Goal: Task Accomplishment & Management: Complete application form

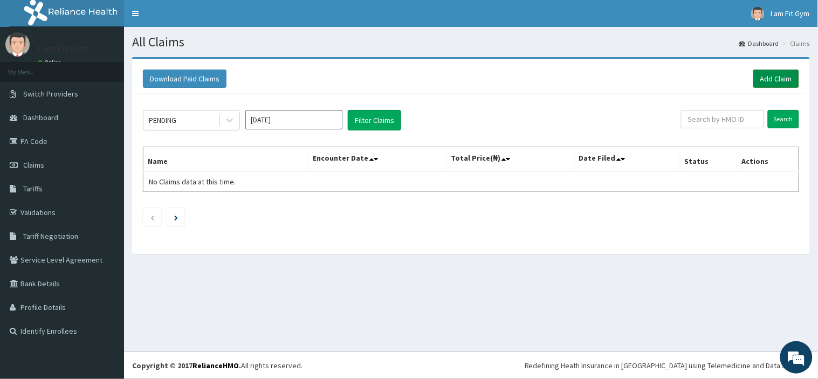
click at [773, 78] on link "Add Claim" at bounding box center [777, 79] width 46 height 18
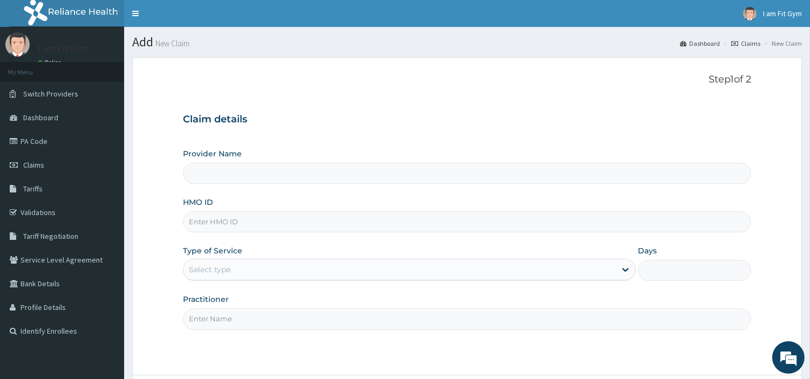
click at [207, 321] on input "Practitioner" at bounding box center [467, 319] width 568 height 21
type input "razzie"
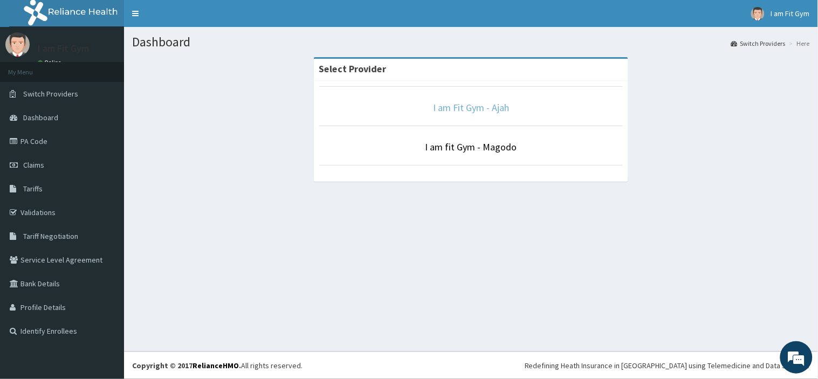
click at [478, 109] on link "I am Fit Gym - Ajah" at bounding box center [471, 107] width 76 height 12
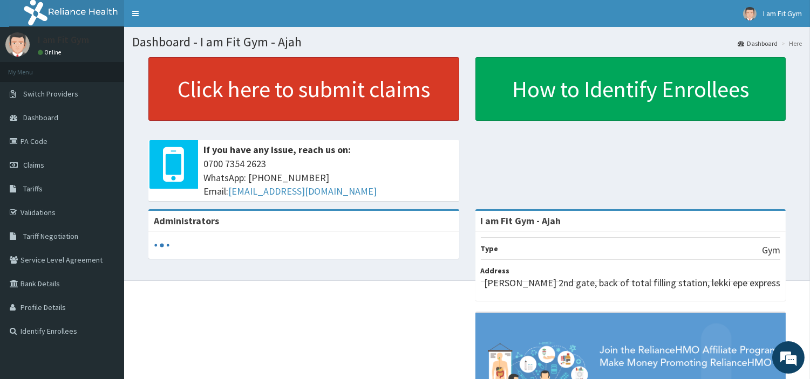
click at [412, 99] on link "Click here to submit claims" at bounding box center [303, 89] width 311 height 64
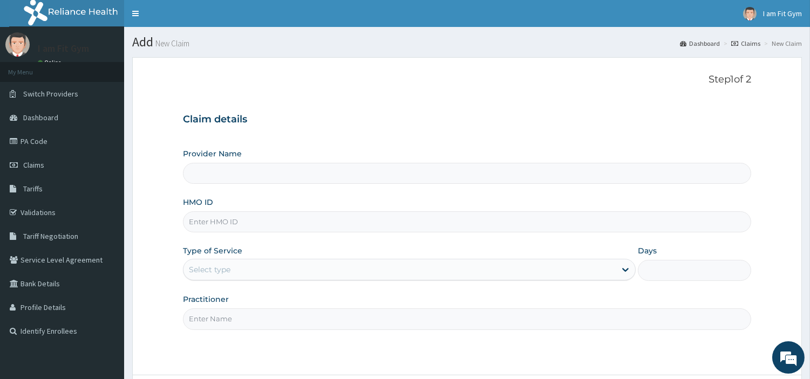
type input "I am Fit Gym - Ajah"
type input "1"
click at [214, 320] on input "Practitioner" at bounding box center [467, 319] width 568 height 21
type input "razzie"
click at [206, 224] on input "HMO ID" at bounding box center [467, 222] width 568 height 21
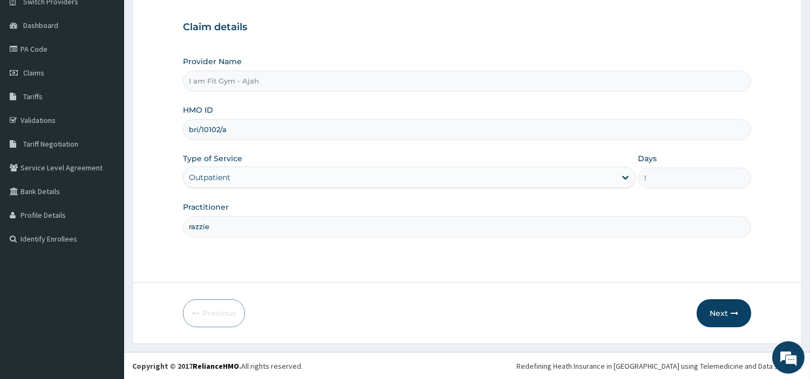
scroll to position [93, 0]
type input "bri/10102/a"
click at [733, 306] on button "Next" at bounding box center [724, 313] width 54 height 28
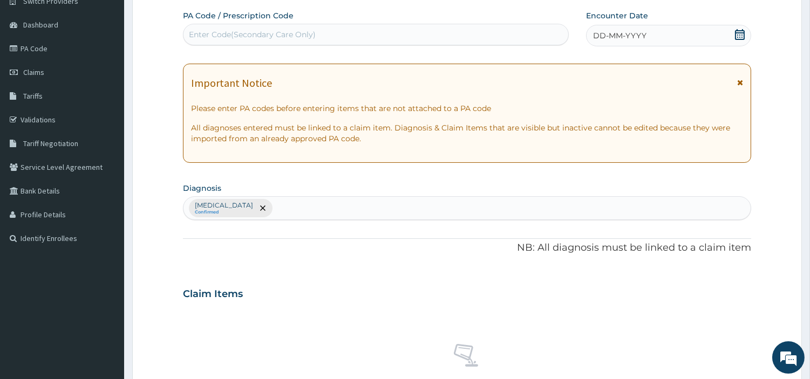
click at [610, 31] on span "DD-MM-YYYY" at bounding box center [619, 35] width 53 height 11
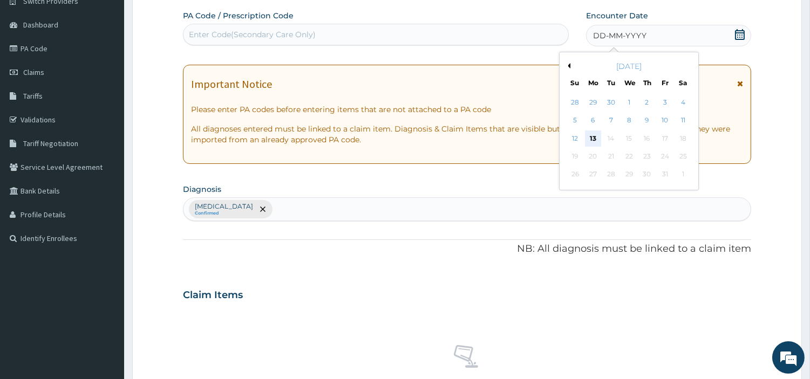
click at [590, 138] on div "13" at bounding box center [593, 139] width 16 height 16
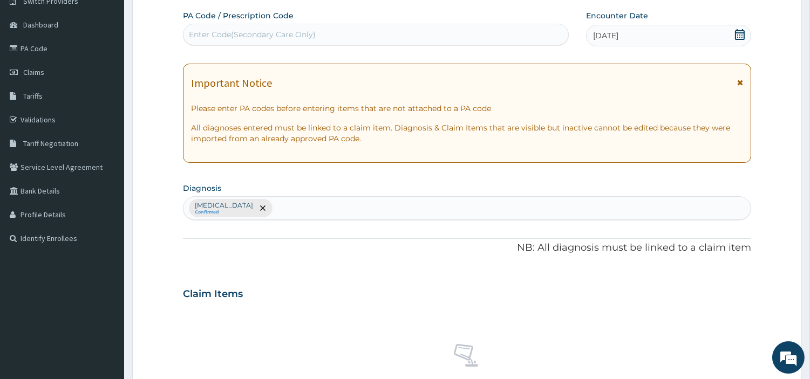
click at [213, 29] on div "Enter Code(Secondary Care Only)" at bounding box center [252, 34] width 127 height 11
type input "PA/B9488F"
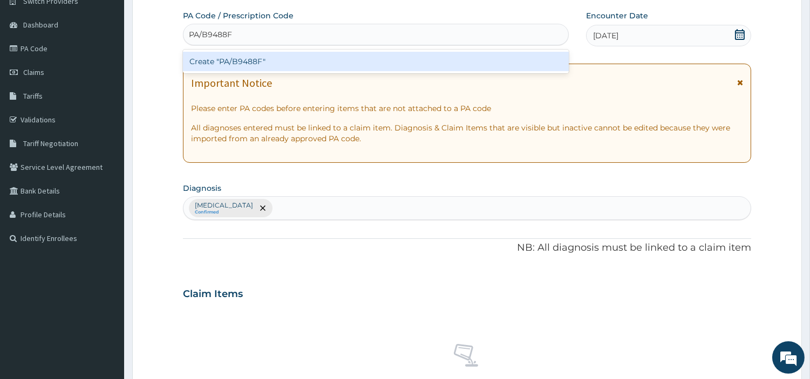
click at [301, 62] on div "Create "PA/B9488F"" at bounding box center [376, 61] width 386 height 19
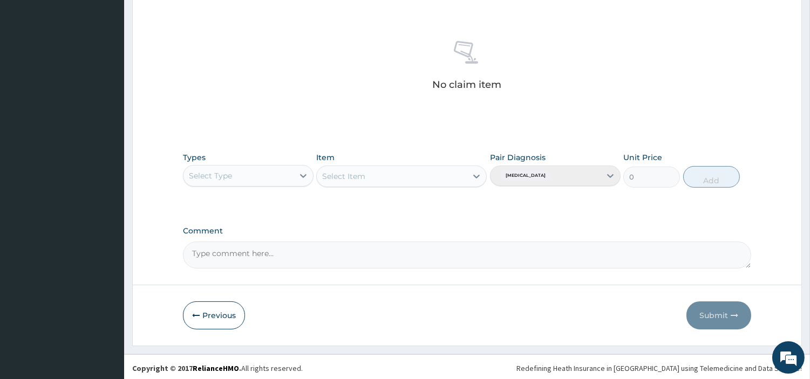
scroll to position [398, 0]
click at [284, 168] on div "Select Type" at bounding box center [238, 173] width 110 height 17
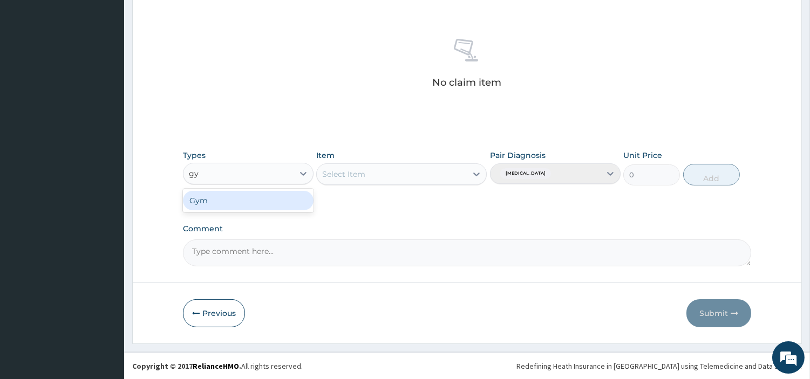
type input "gym"
click at [282, 206] on div "Gym" at bounding box center [248, 200] width 131 height 19
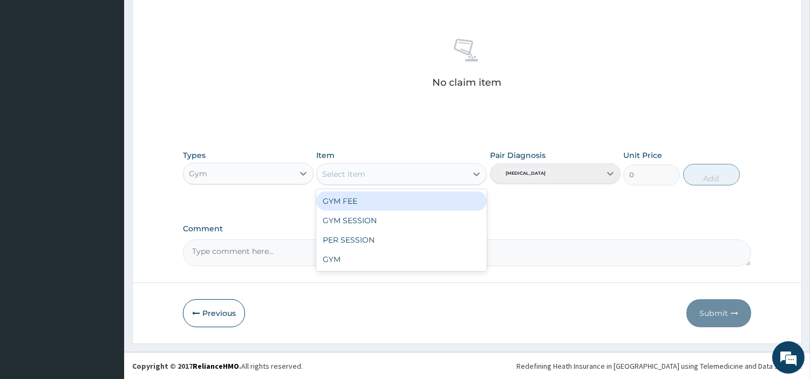
click at [418, 166] on div "Select Item" at bounding box center [392, 174] width 150 height 17
click at [400, 200] on div "GYM FEE" at bounding box center [401, 201] width 170 height 19
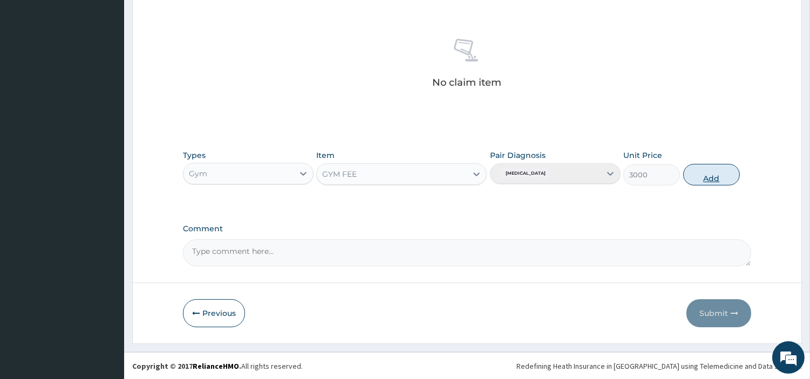
click at [712, 182] on button "Add" at bounding box center [711, 175] width 57 height 22
type input "0"
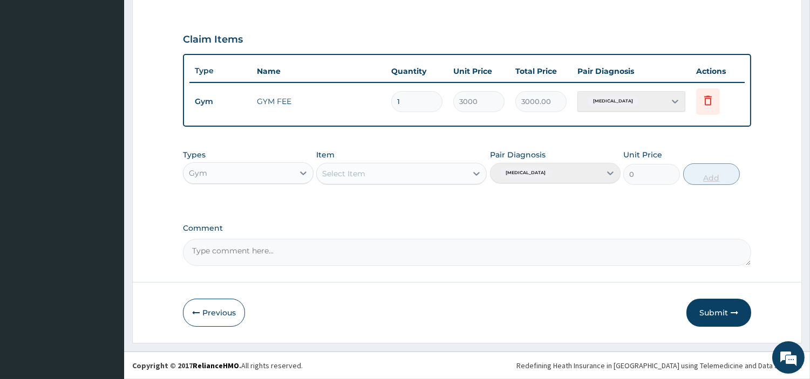
scroll to position [346, 0]
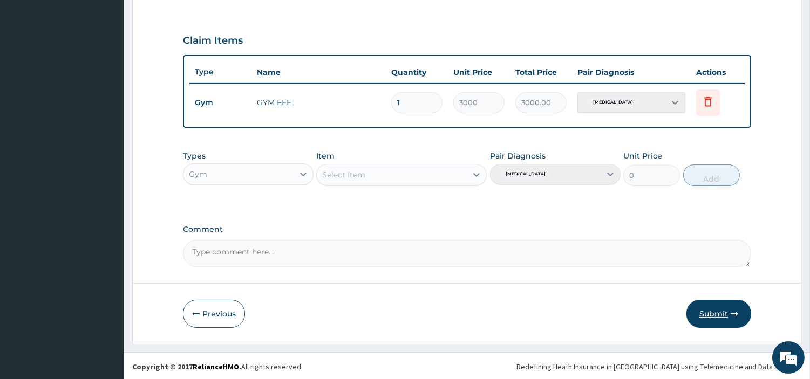
click at [740, 306] on button "Submit" at bounding box center [718, 314] width 65 height 28
